Goal: Information Seeking & Learning: Learn about a topic

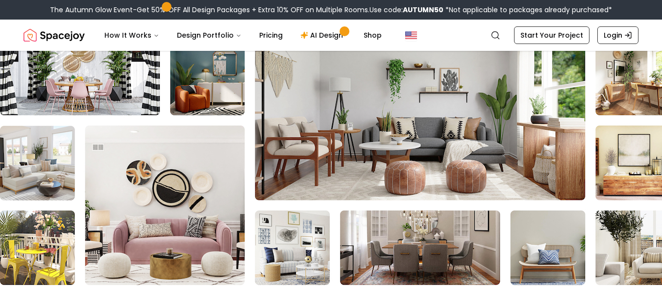
scroll to position [7398, 0]
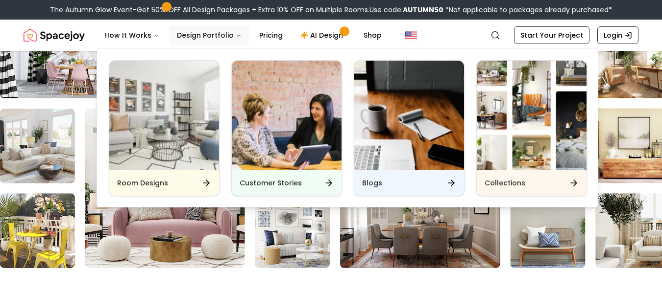
click at [223, 37] on button "Design Portfolio" at bounding box center [209, 35] width 80 height 20
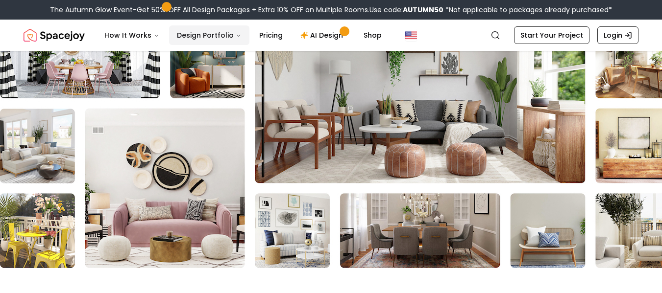
click at [223, 37] on button "Design Portfolio" at bounding box center [209, 35] width 80 height 20
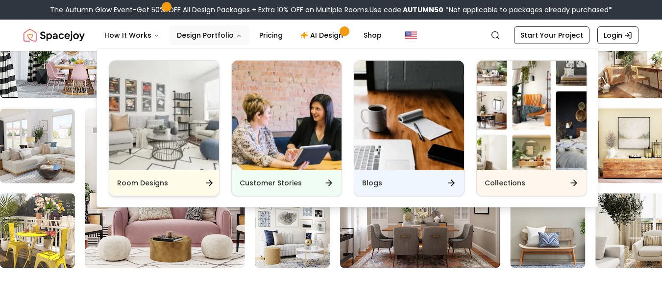
click at [174, 120] on img "Main" at bounding box center [164, 116] width 110 height 110
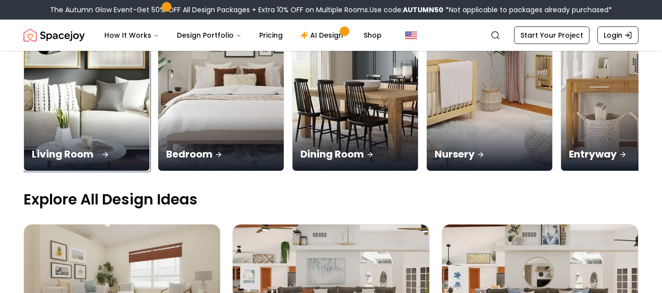
click at [83, 118] on div "Living Room" at bounding box center [86, 143] width 125 height 55
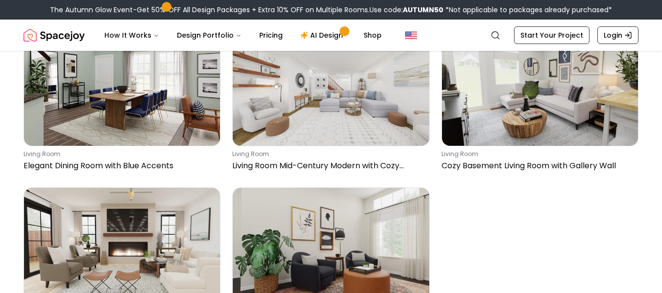
scroll to position [1421, 0]
